Goal: Task Accomplishment & Management: Manage account settings

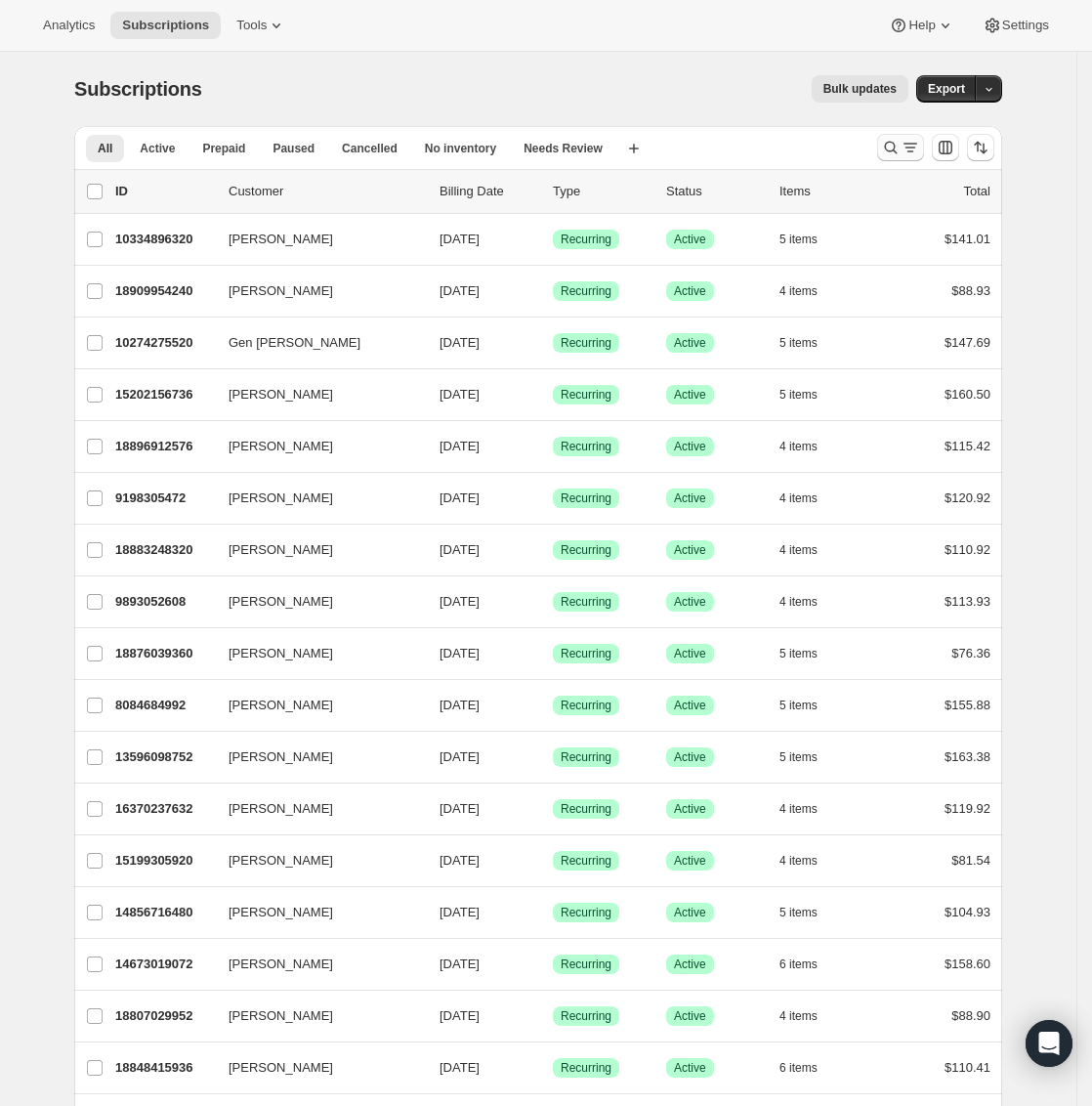
click at [901, 149] on icon "Search and filter results" at bounding box center [891, 148] width 20 height 20
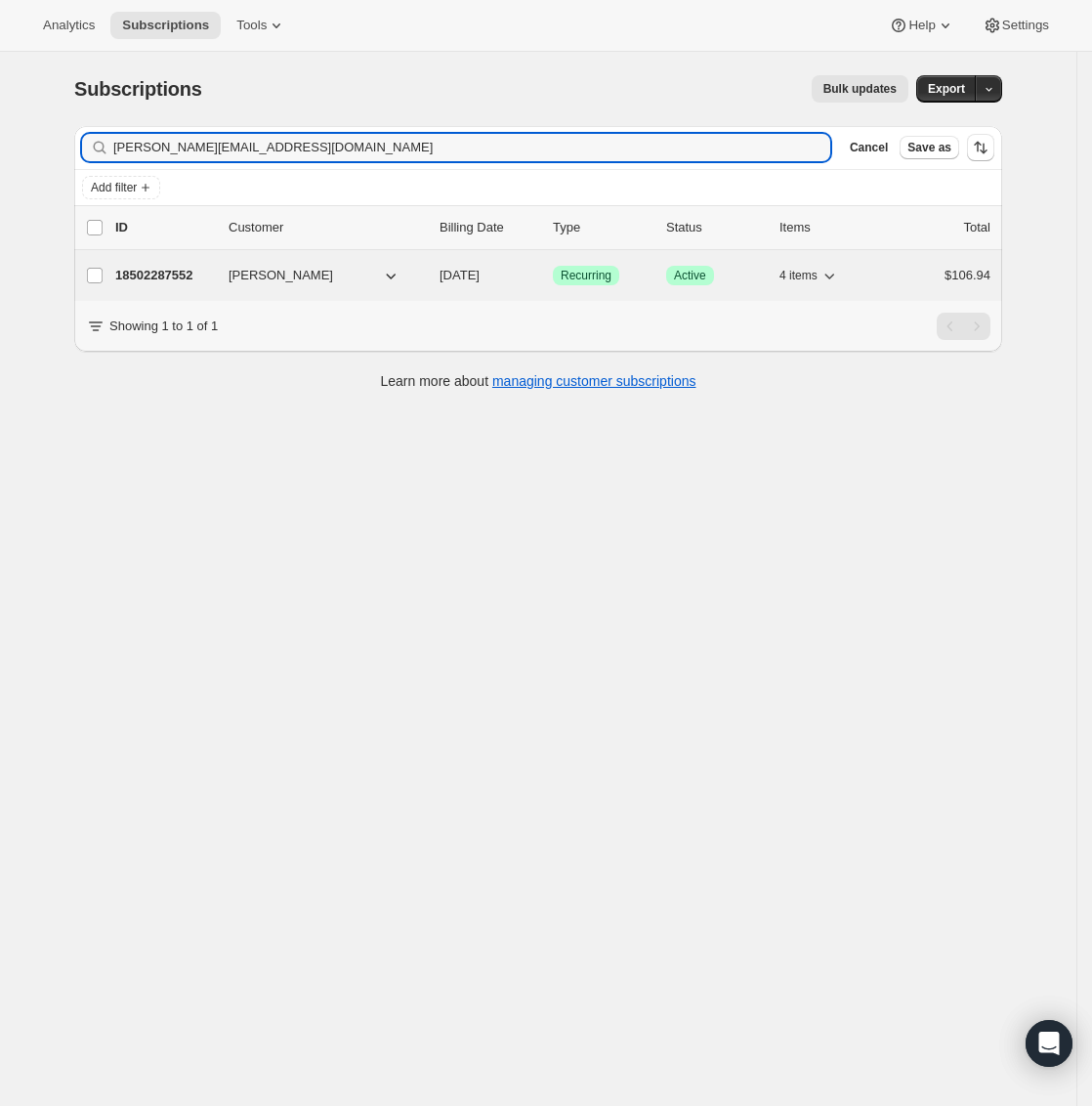
type input "[PERSON_NAME][EMAIL_ADDRESS][DOMAIN_NAME]"
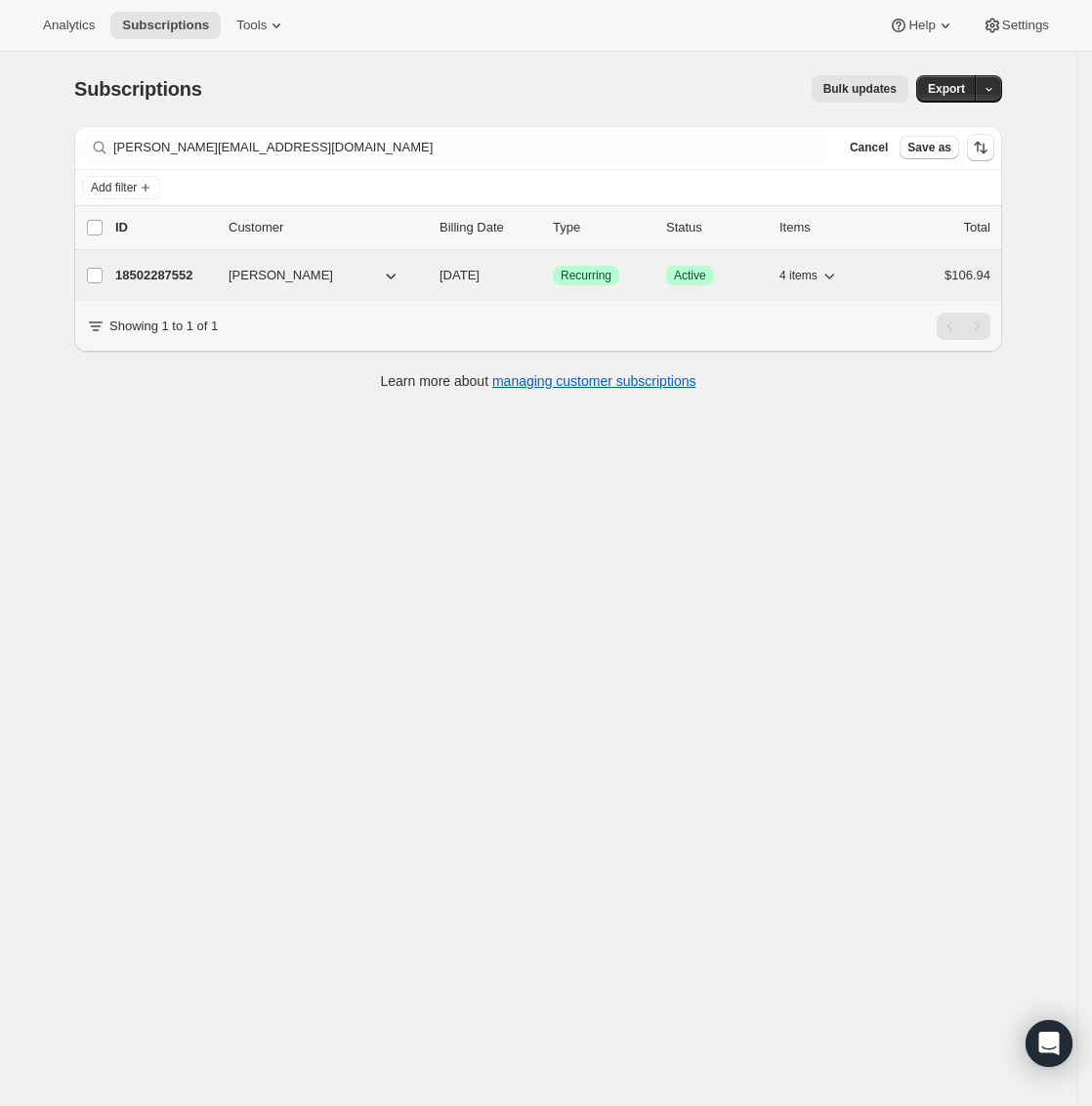
click at [171, 276] on p "18502287552" at bounding box center [165, 275] width 98 height 20
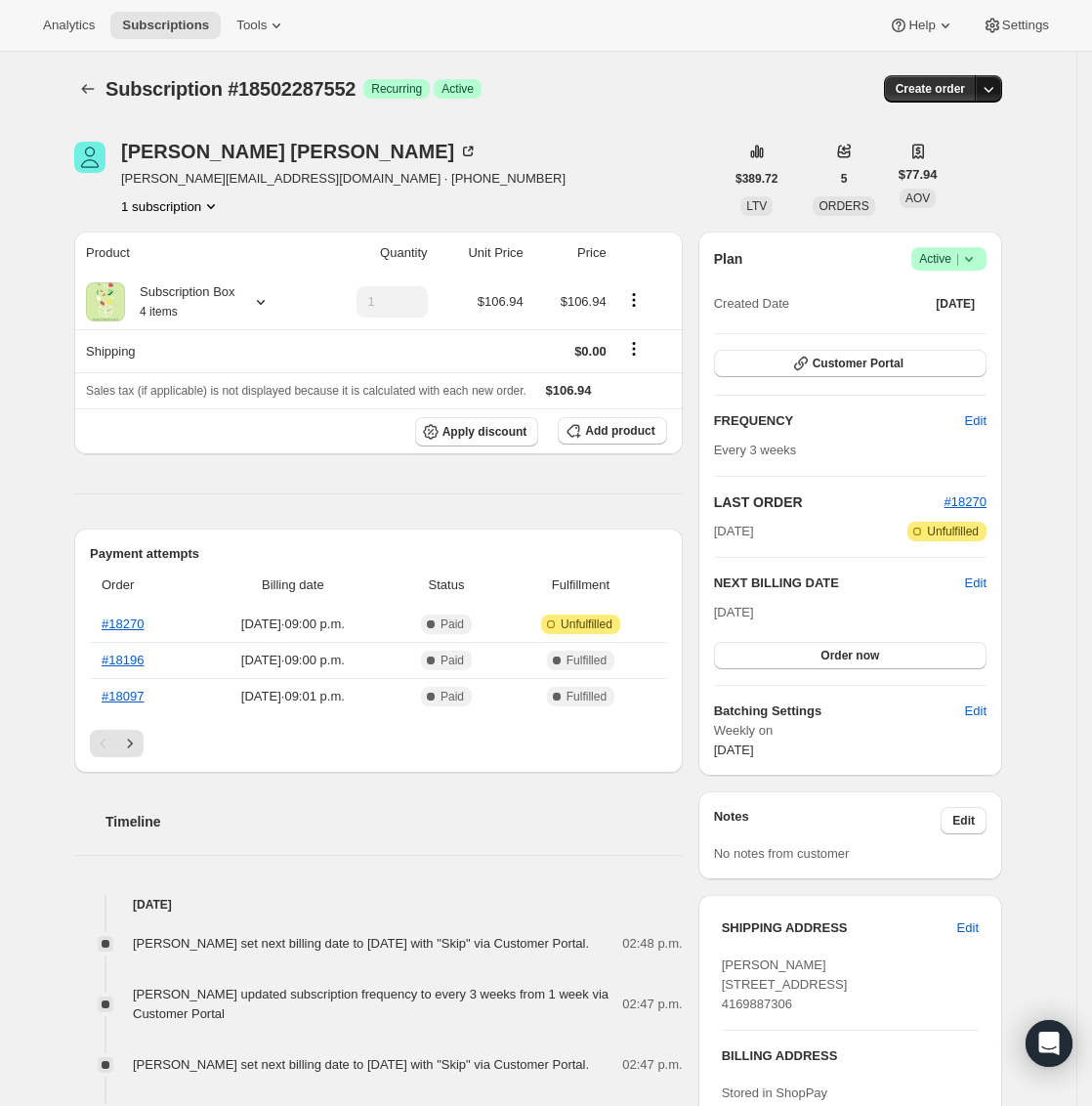
click at [998, 88] on icon "button" at bounding box center [988, 89] width 20 height 20
drag, startPoint x: 1040, startPoint y: 152, endPoint x: 1031, endPoint y: 176, distance: 25.6
click at [1040, 152] on div "Subscription #18502287552. This page is ready Subscription #18502287552 Success…" at bounding box center [538, 966] width 1076 height 1829
click at [974, 254] on icon at bounding box center [969, 259] width 20 height 20
click at [951, 304] on span "Pause subscription" at bounding box center [949, 297] width 108 height 15
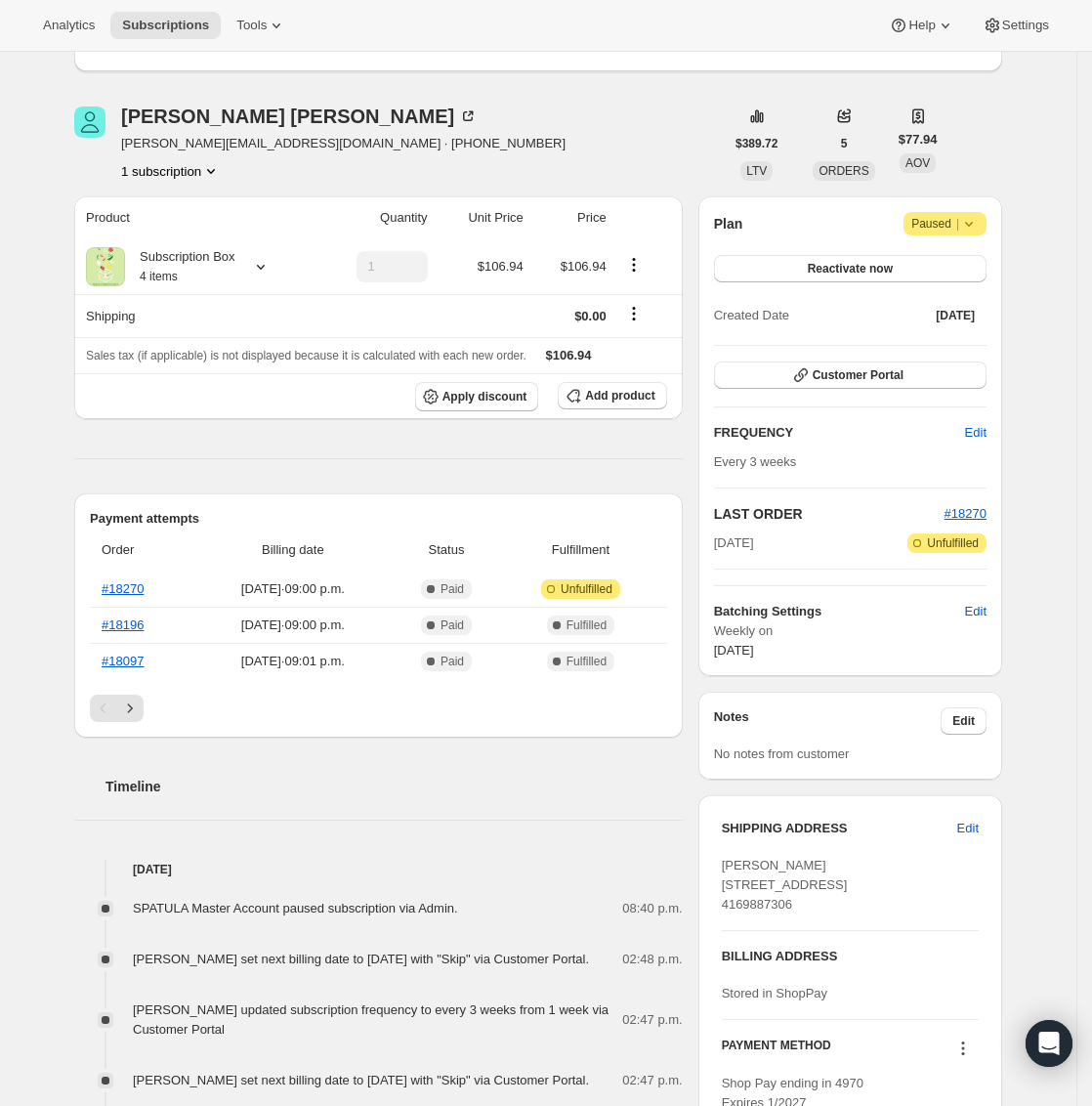
scroll to position [444, 0]
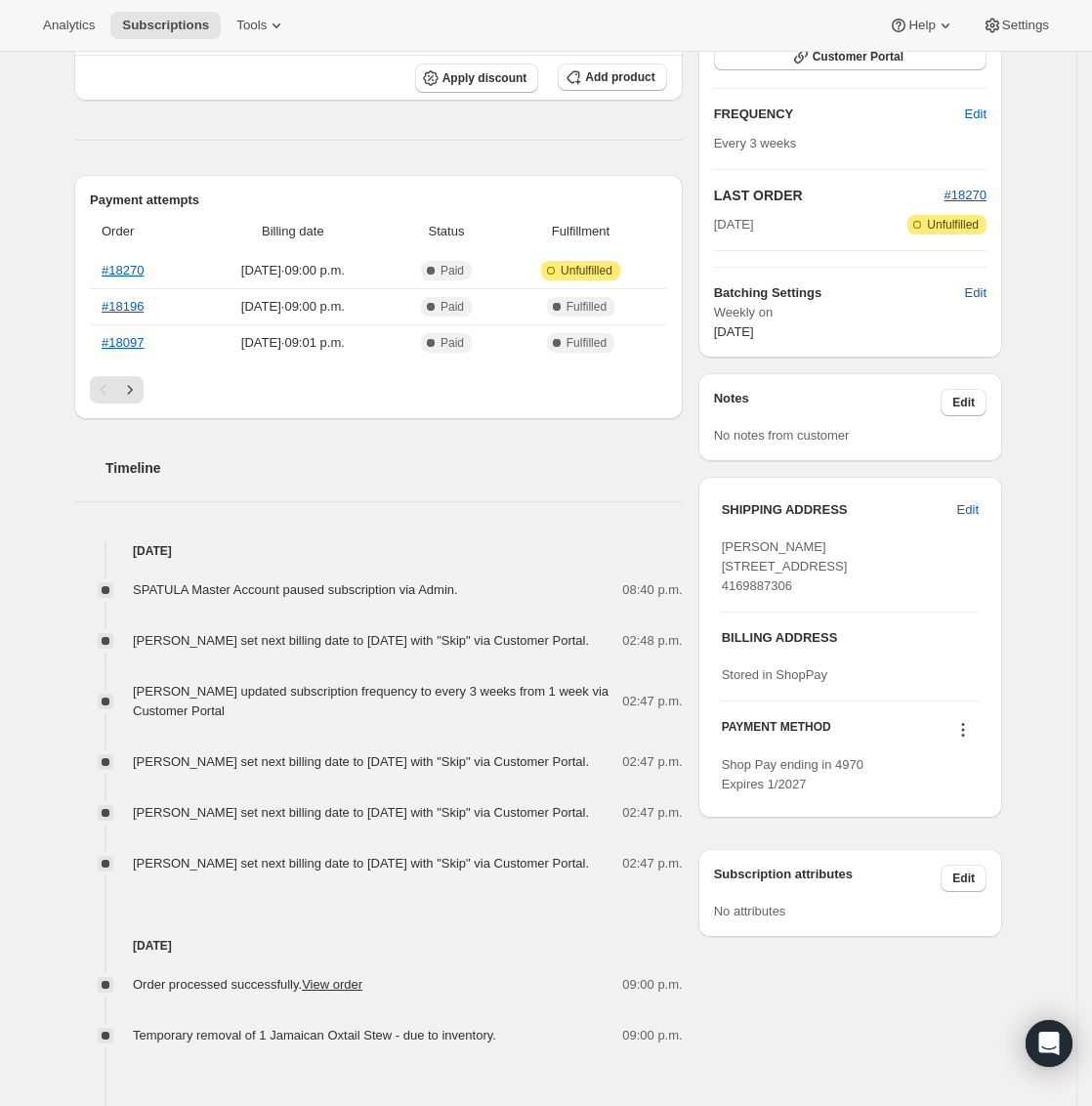
click at [779, 545] on span "[PERSON_NAME] [STREET_ADDRESS] 4169887306" at bounding box center [785, 566] width 126 height 54
click at [772, 567] on span "[PERSON_NAME] [STREET_ADDRESS] 4169887306" at bounding box center [785, 566] width 126 height 54
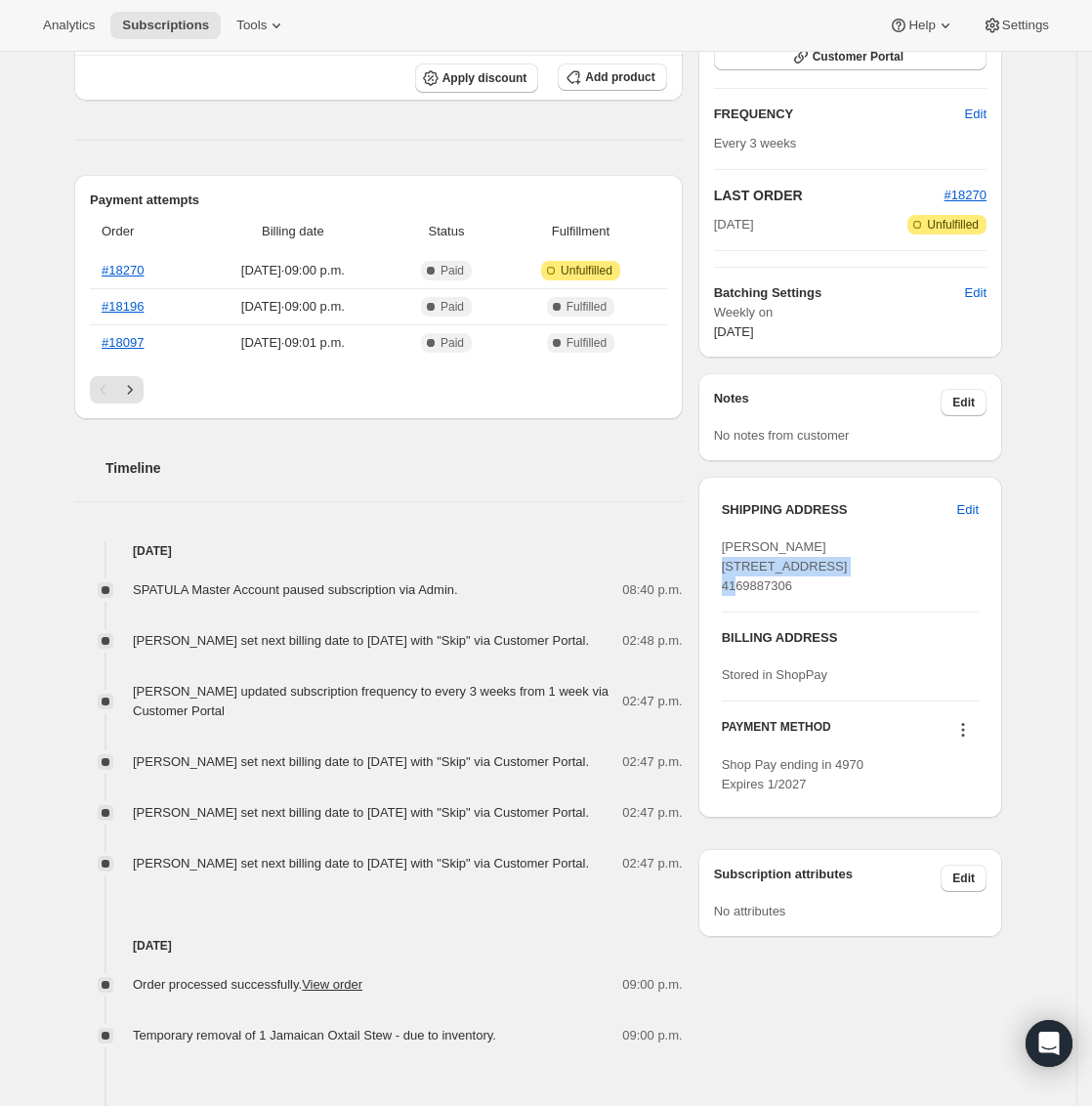
copy span "[STREET_ADDRESS]"
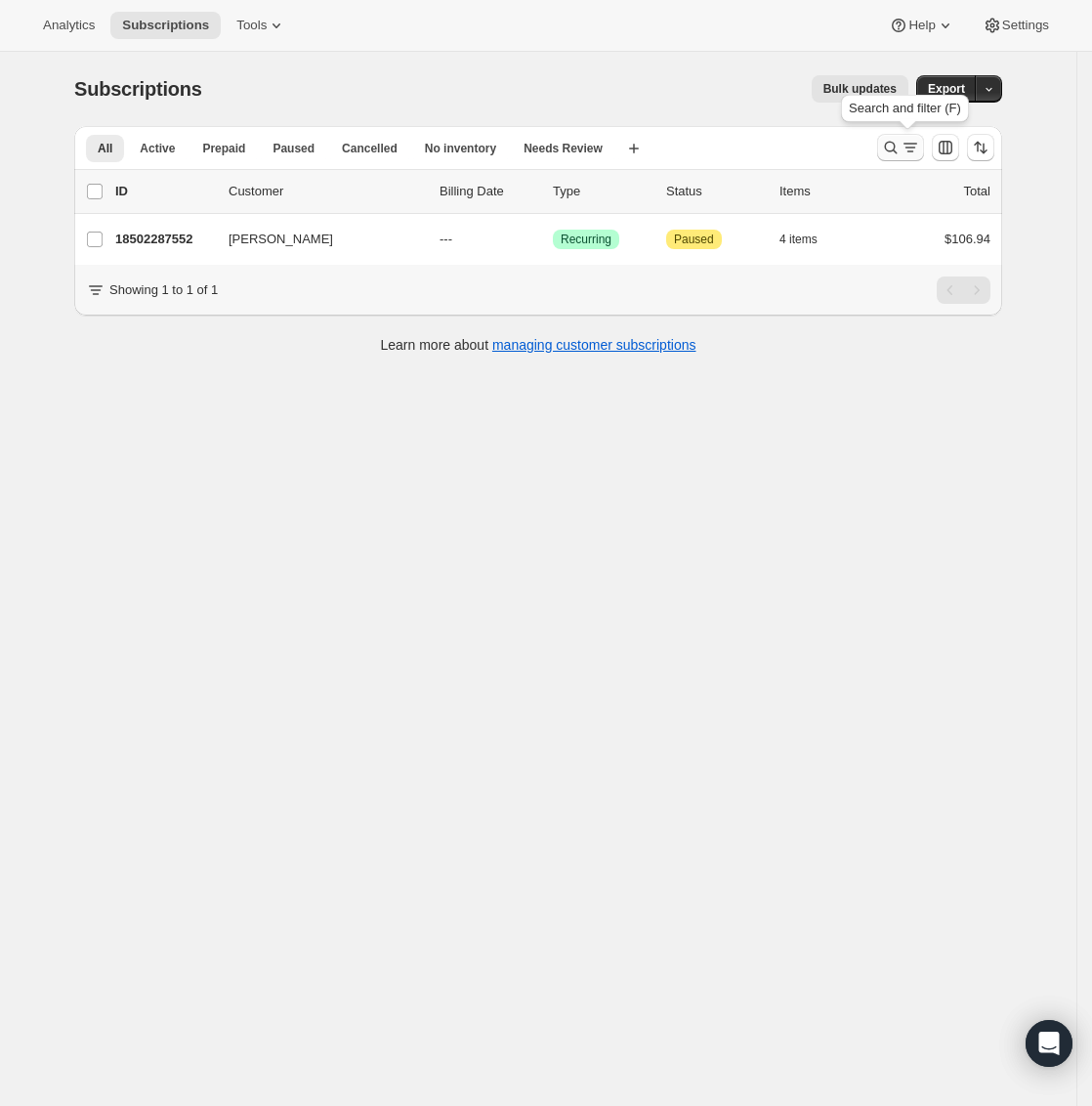
click at [895, 138] on icon "Search and filter results" at bounding box center [891, 148] width 20 height 20
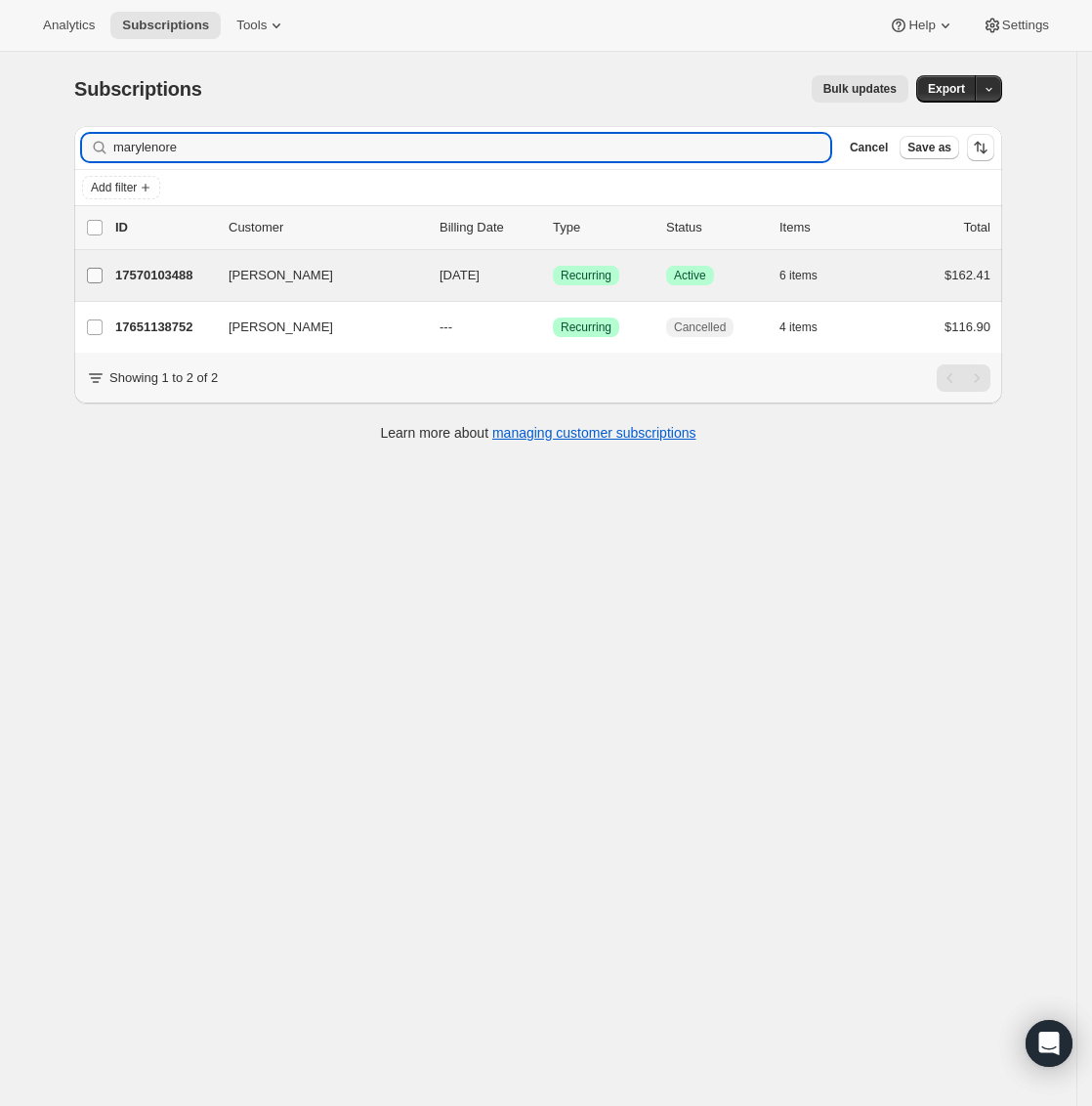
type input "marylenore"
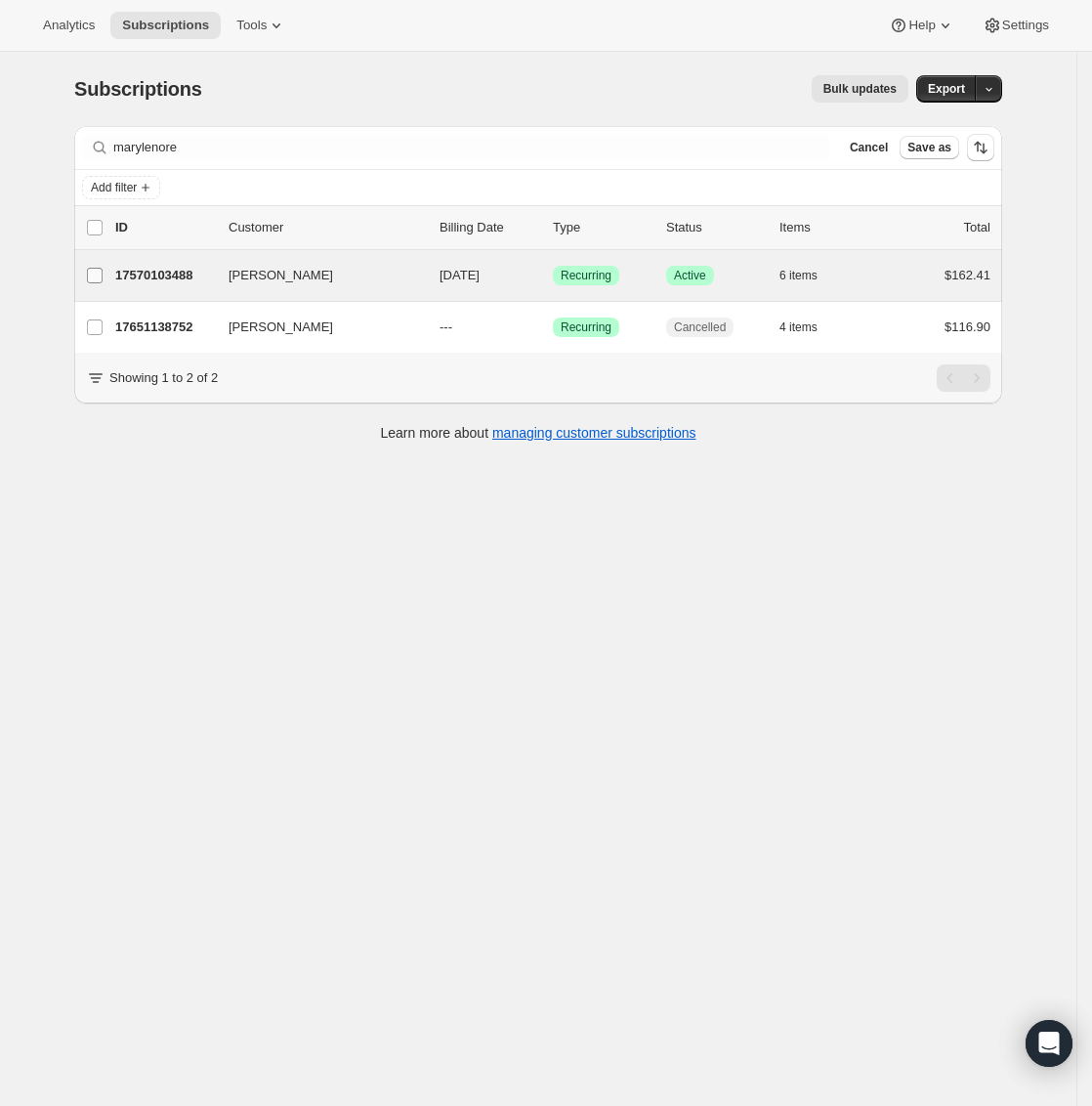
click at [94, 277] on input "[PERSON_NAME]" at bounding box center [95, 275] width 16 height 16
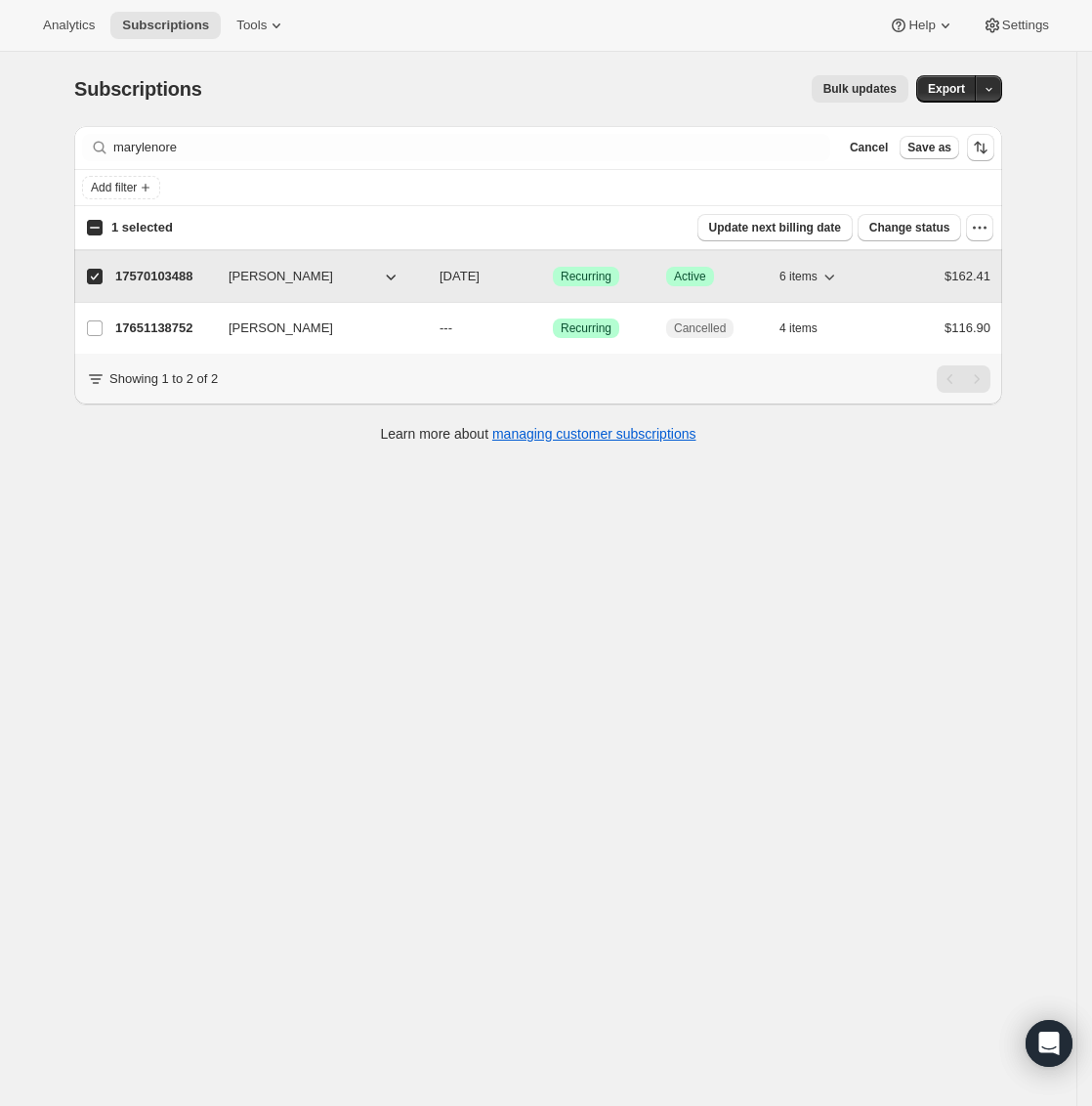
click at [177, 278] on p "17570103488" at bounding box center [165, 276] width 98 height 20
checkbox input "false"
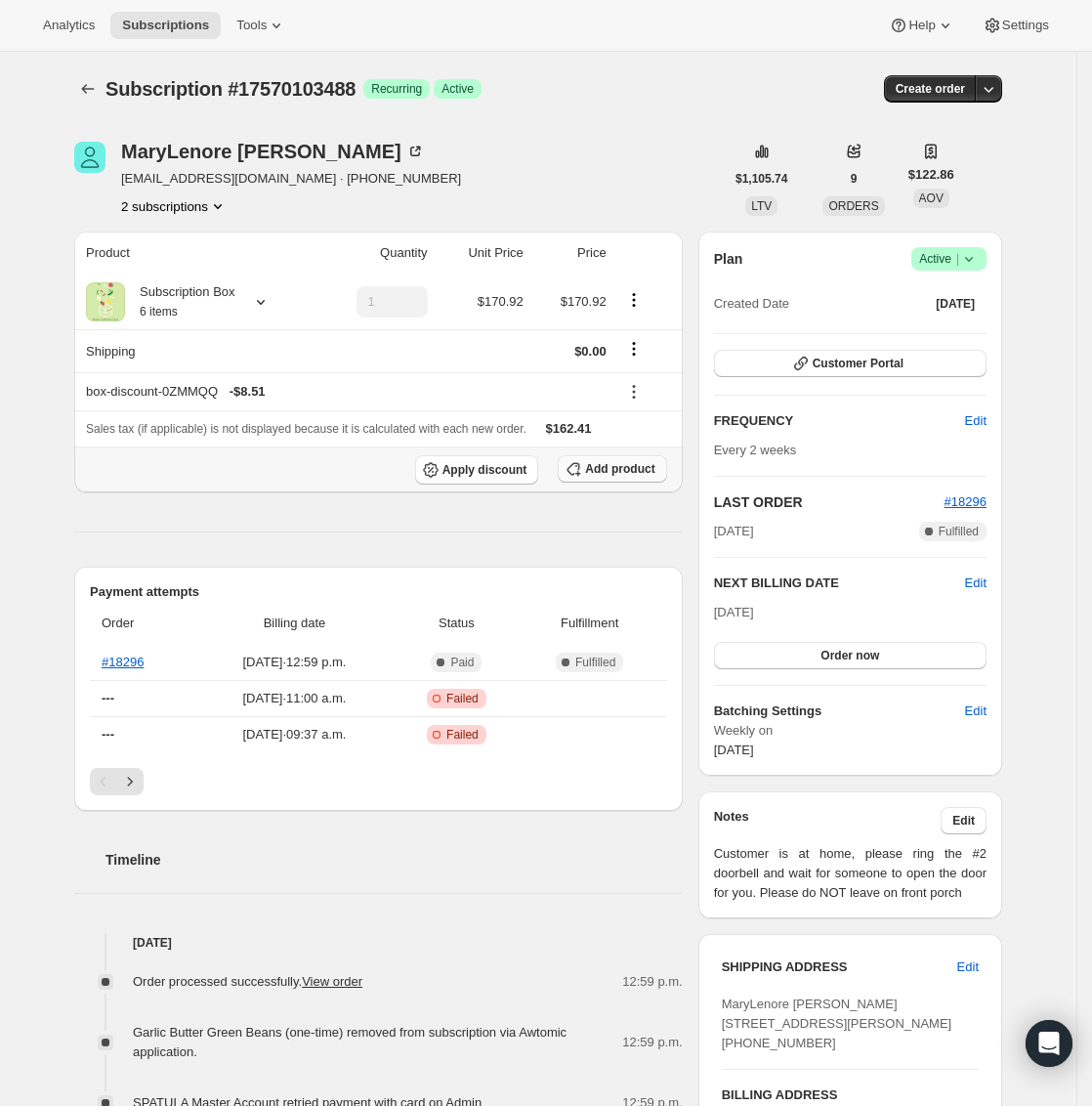
click at [634, 466] on span "Add product" at bounding box center [620, 469] width 70 height 16
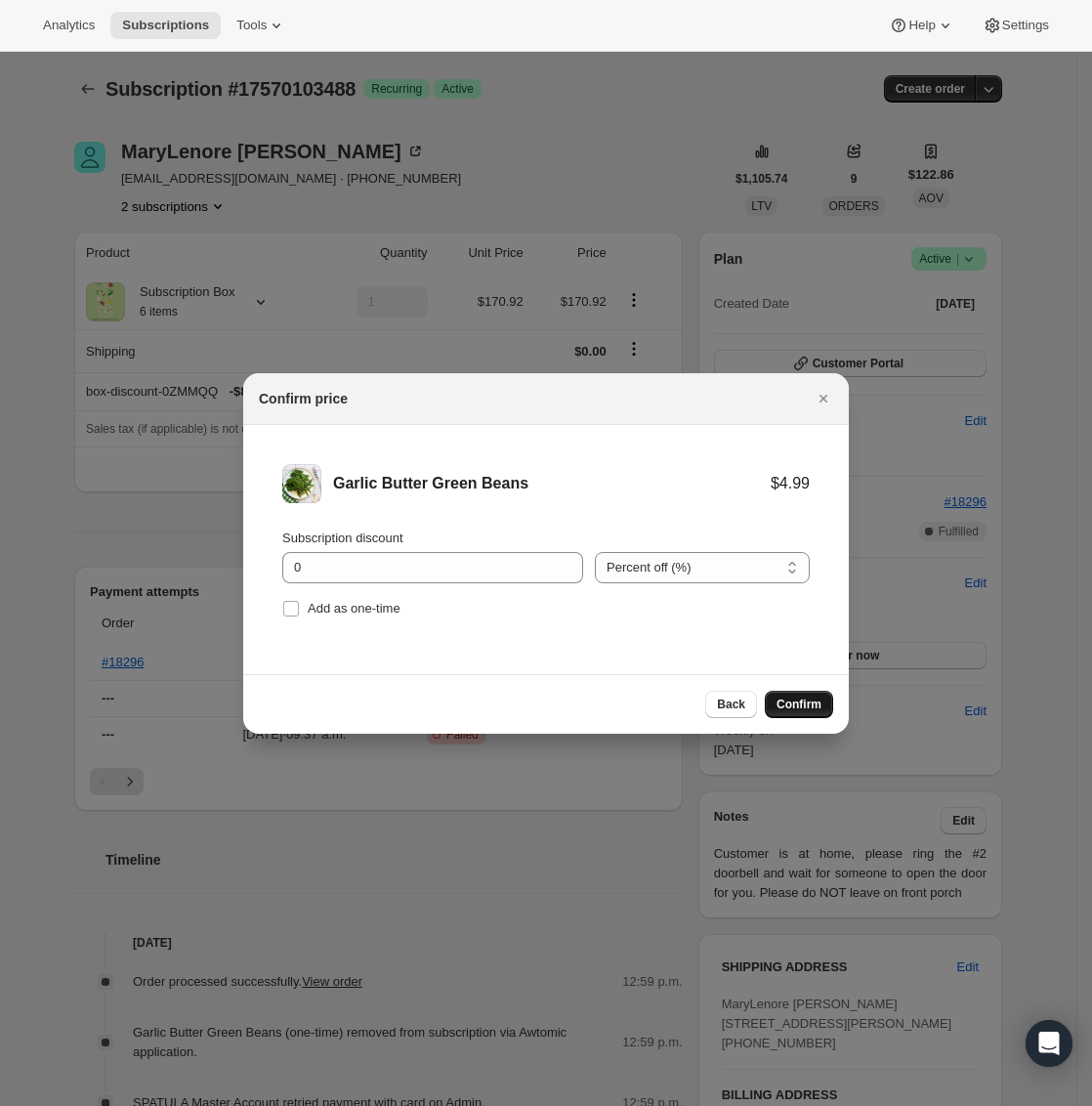
click at [813, 701] on span "Confirm" at bounding box center [799, 704] width 45 height 16
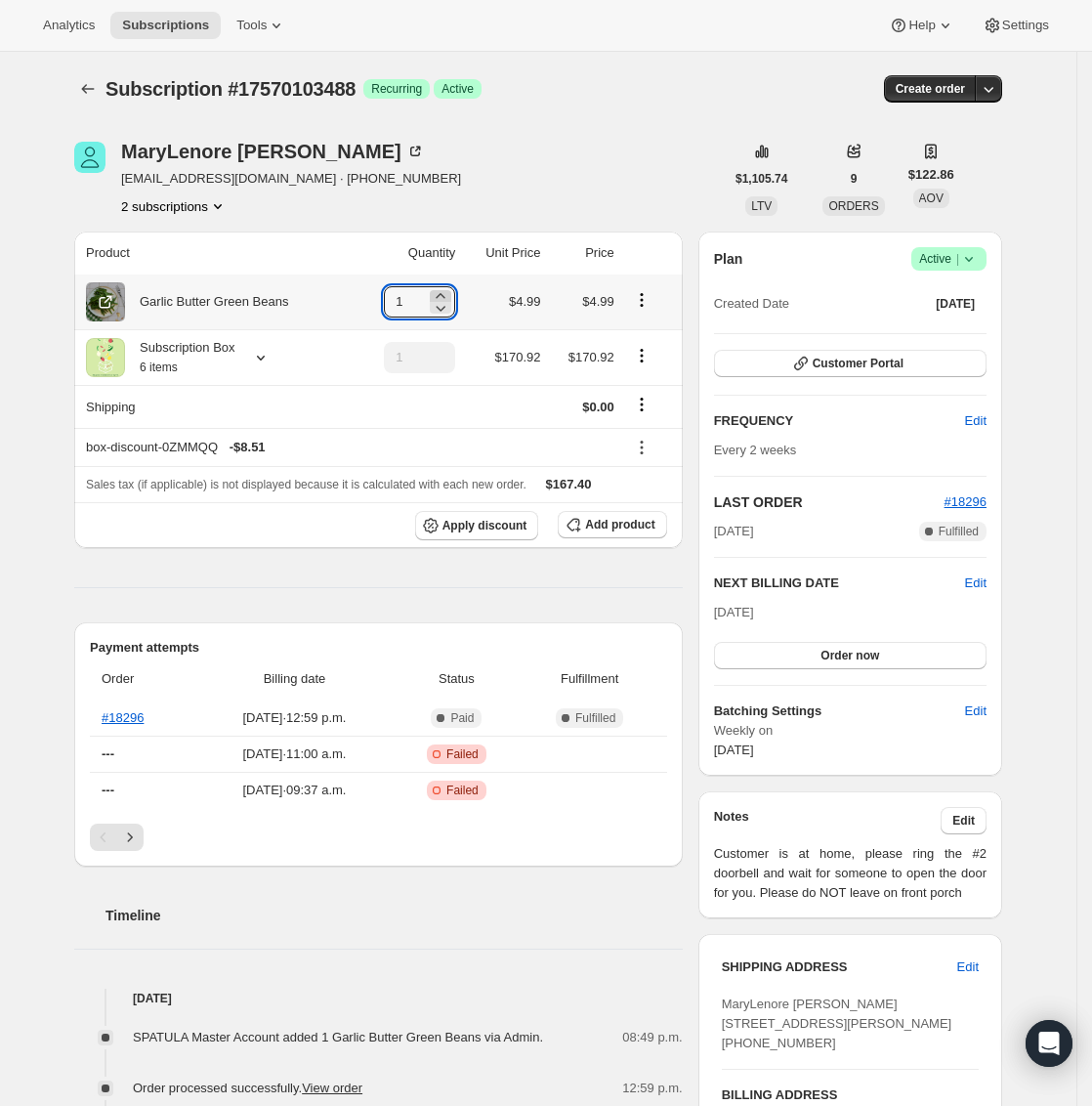
click at [450, 294] on icon at bounding box center [441, 296] width 20 height 20
type input "3"
click at [272, 445] on span "- $51.28" at bounding box center [250, 448] width 43 height 20
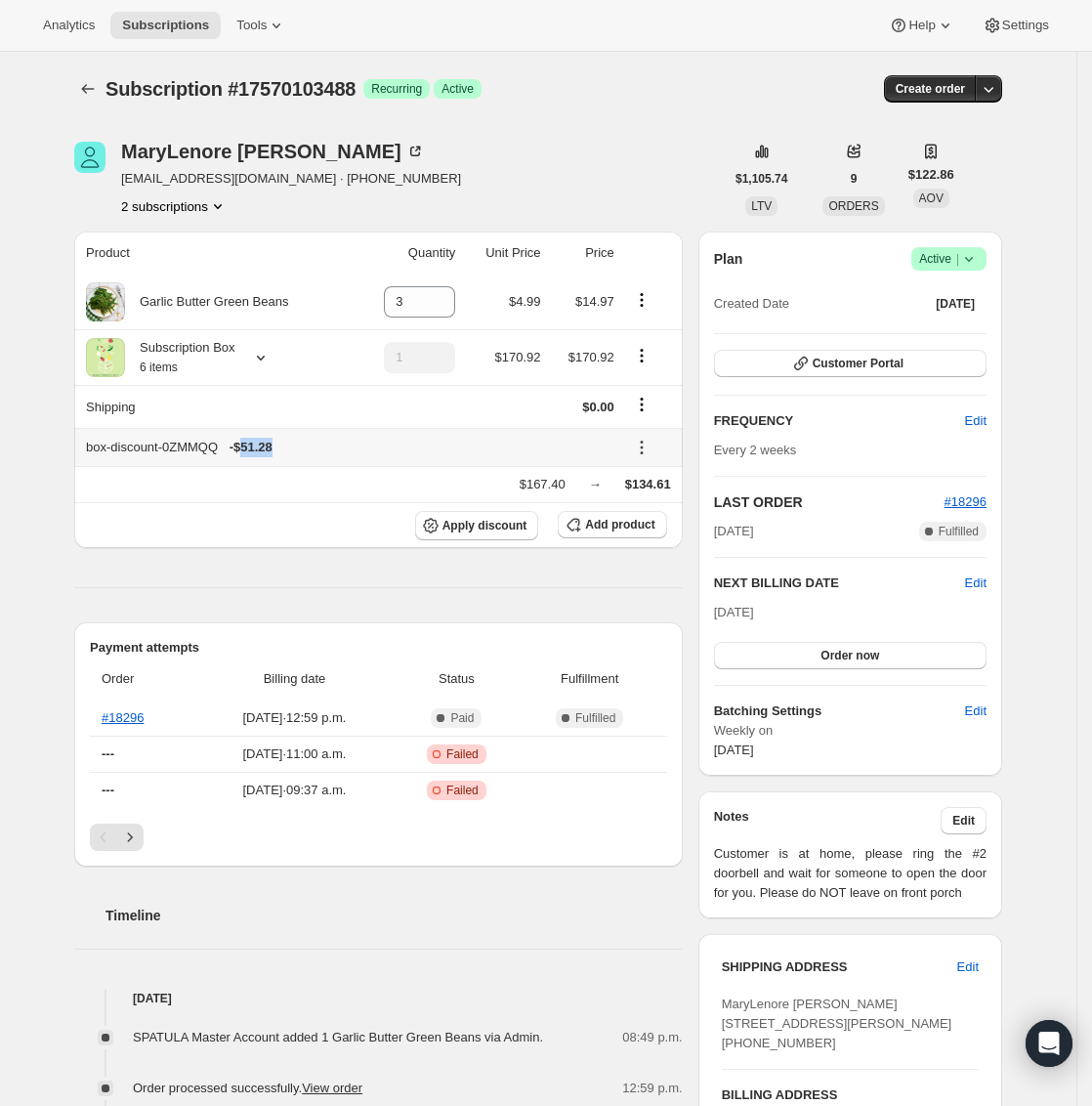
click at [272, 445] on span "- $51.28" at bounding box center [250, 448] width 43 height 20
click at [297, 502] on th "Apply discount Add product" at bounding box center [378, 525] width 608 height 46
